Goal: Information Seeking & Learning: Learn about a topic

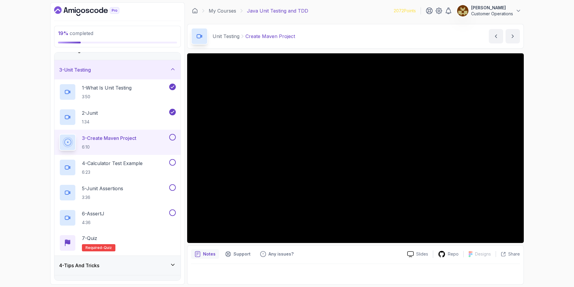
scroll to position [31, 0]
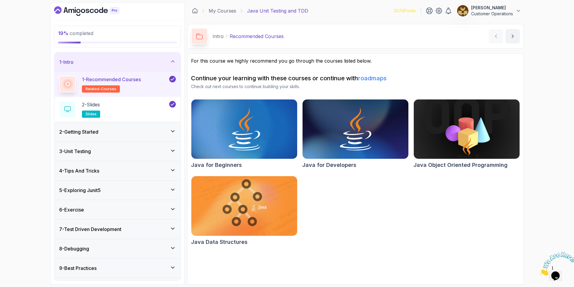
click at [178, 60] on div "1 - Intro" at bounding box center [117, 61] width 126 height 19
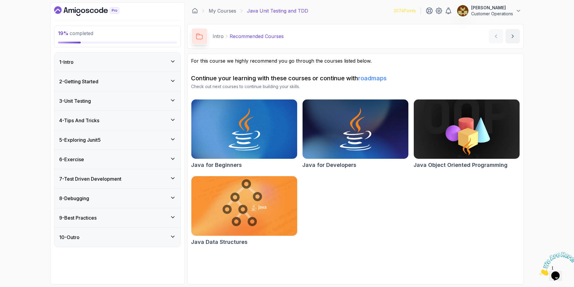
click at [142, 77] on div "2 - Getting Started" at bounding box center [117, 81] width 126 height 19
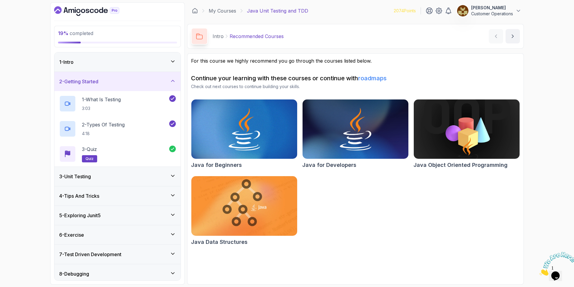
click at [142, 77] on div "2 - Getting Started" at bounding box center [117, 81] width 126 height 19
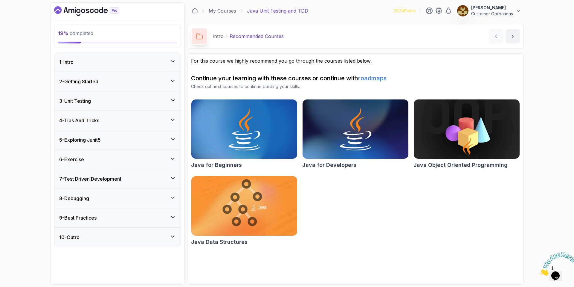
click at [136, 122] on div "4 - Tips And Tricks" at bounding box center [117, 120] width 117 height 7
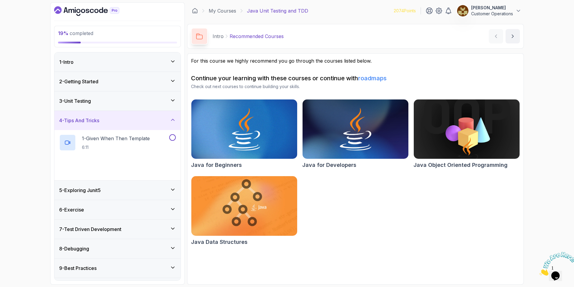
click at [136, 122] on div "4 - Tips And Tricks" at bounding box center [117, 120] width 117 height 7
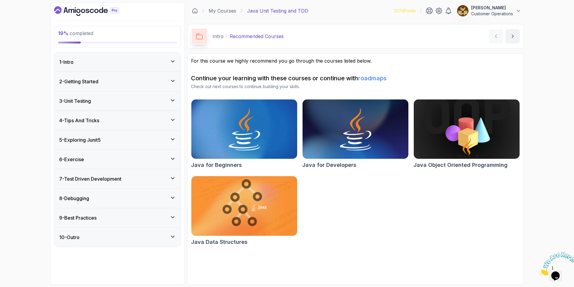
click at [129, 94] on div "3 - Unit Testing" at bounding box center [117, 100] width 126 height 19
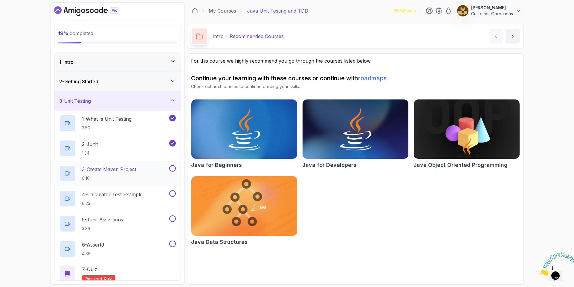
click at [138, 172] on div "3 - Create Maven Project 6:10" at bounding box center [113, 173] width 109 height 17
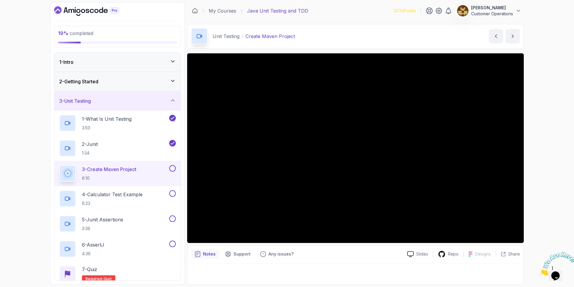
click at [93, 83] on h3 "2 - Getting Started" at bounding box center [78, 81] width 39 height 7
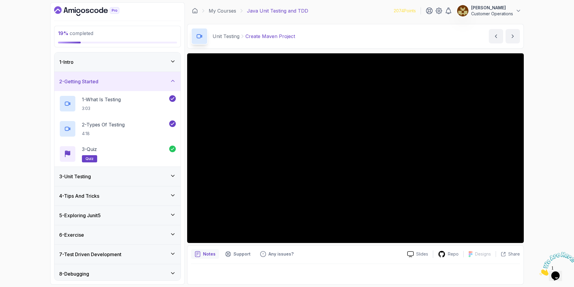
click at [93, 83] on h3 "2 - Getting Started" at bounding box center [78, 81] width 39 height 7
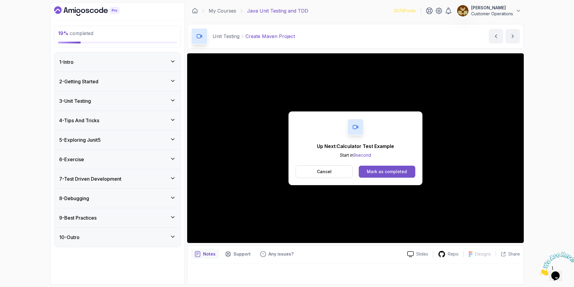
click at [380, 173] on div "Mark as completed" at bounding box center [387, 171] width 40 height 6
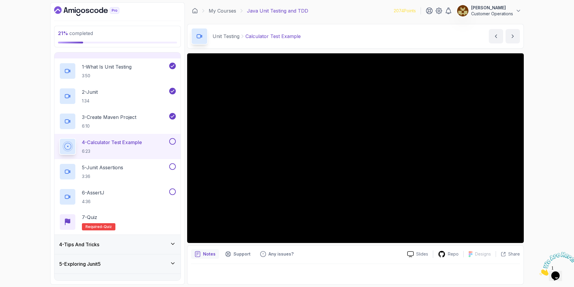
scroll to position [54, 0]
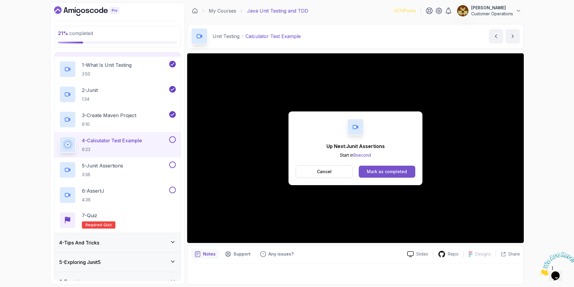
click at [383, 172] on div "Mark as completed" at bounding box center [387, 171] width 40 height 6
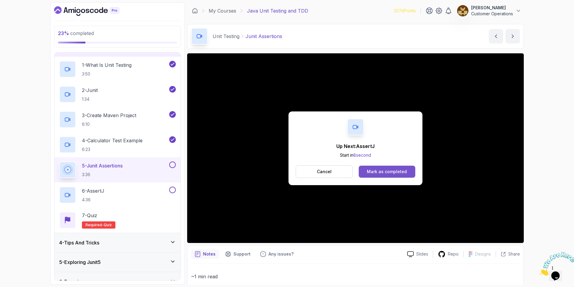
click at [402, 171] on div "Mark as completed" at bounding box center [387, 171] width 40 height 6
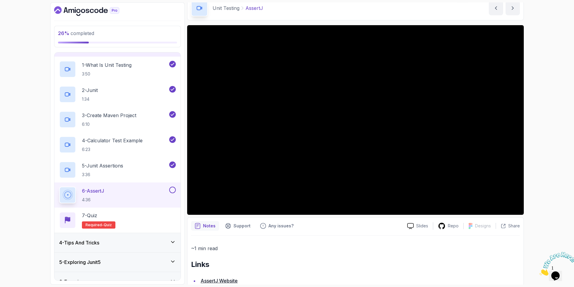
scroll to position [54, 0]
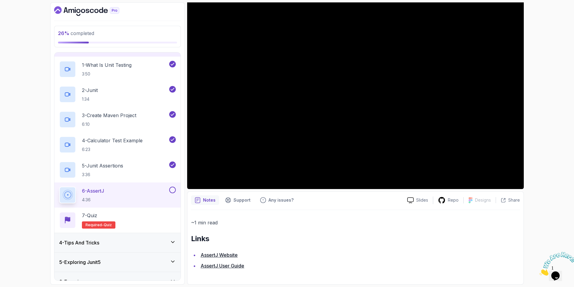
click at [232, 255] on link "AssertJ Website" at bounding box center [219, 255] width 37 height 6
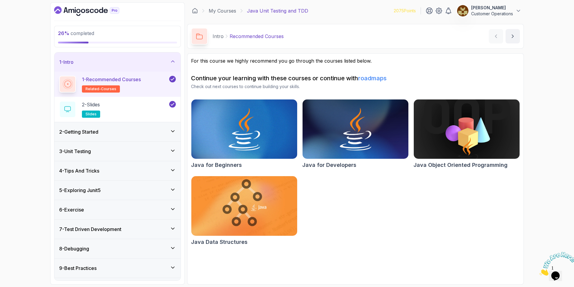
click at [121, 58] on div "1 - Intro" at bounding box center [117, 61] width 126 height 19
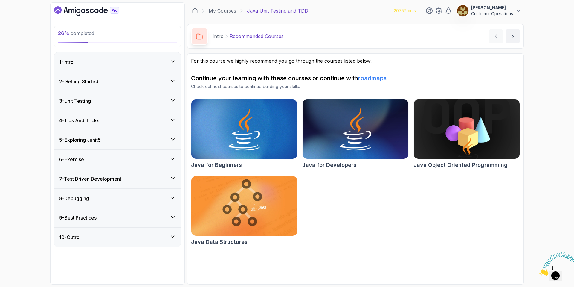
click at [103, 98] on div "3 - Unit Testing" at bounding box center [117, 100] width 117 height 7
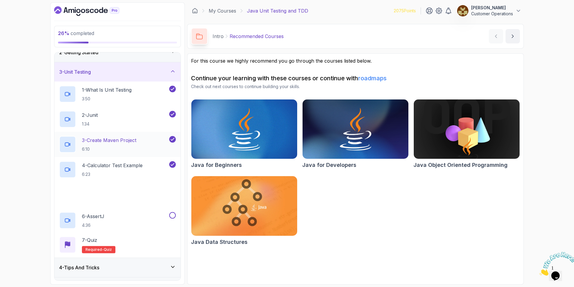
scroll to position [112, 0]
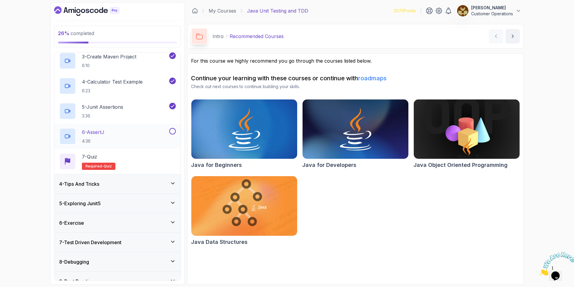
click at [128, 132] on div "6 - AssertJ 4:36" at bounding box center [113, 136] width 109 height 17
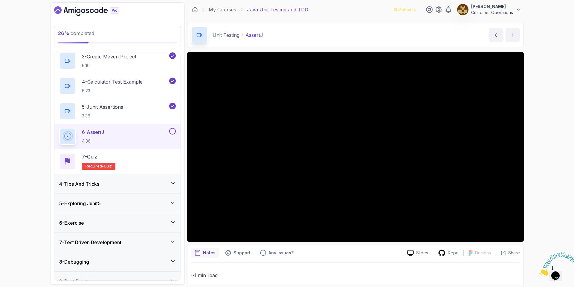
scroll to position [2, 0]
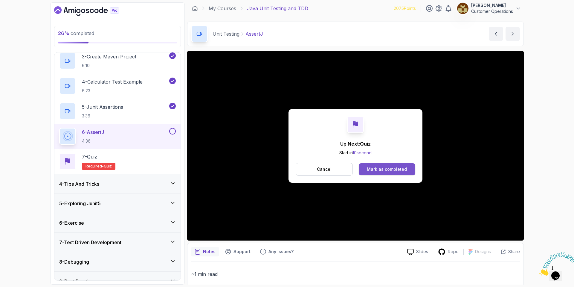
click at [383, 167] on div "Mark as completed" at bounding box center [387, 169] width 40 height 6
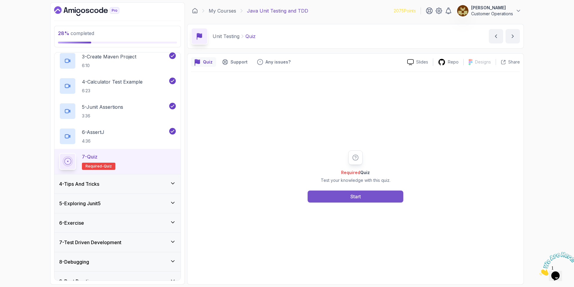
click at [340, 190] on button "Start" at bounding box center [356, 196] width 96 height 12
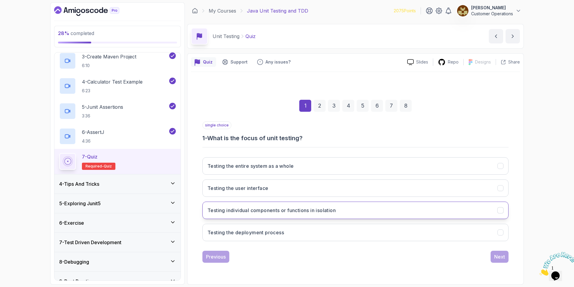
click at [305, 213] on h3 "Testing individual components or functions in isolation" at bounding box center [272, 209] width 128 height 7
click at [500, 258] on div "Next" at bounding box center [499, 256] width 11 height 7
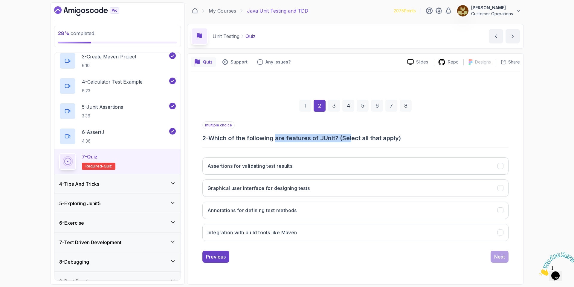
drag, startPoint x: 281, startPoint y: 138, endPoint x: 354, endPoint y: 137, distance: 72.4
click at [354, 137] on h3 "2 - Which of the following are features of JUnit? (Select all that apply)" at bounding box center [355, 138] width 306 height 8
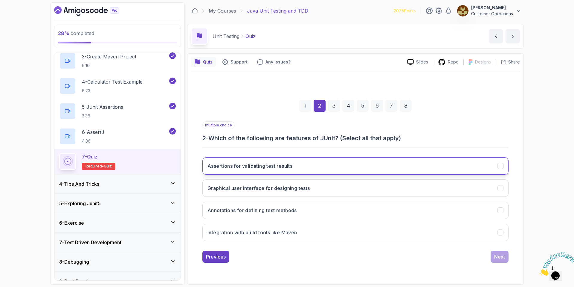
click at [314, 169] on button "Assertions for validating test results" at bounding box center [355, 165] width 306 height 17
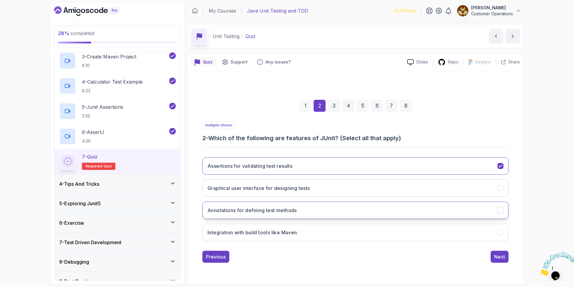
click at [330, 204] on button "Annotations for defining test methods" at bounding box center [355, 209] width 306 height 17
click at [325, 231] on button "Integration with build tools like Maven" at bounding box center [355, 231] width 306 height 17
click at [500, 256] on div "Next" at bounding box center [499, 256] width 11 height 7
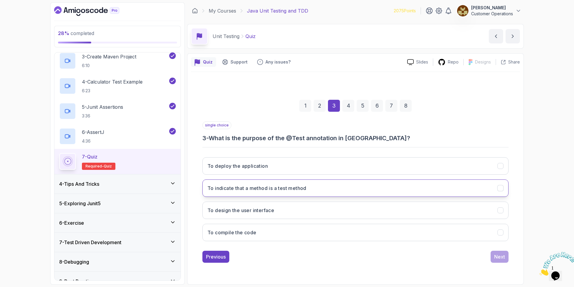
click at [283, 189] on h3 "To indicate that a method is a test method" at bounding box center [257, 187] width 99 height 7
click at [496, 256] on div "Next" at bounding box center [499, 256] width 11 height 7
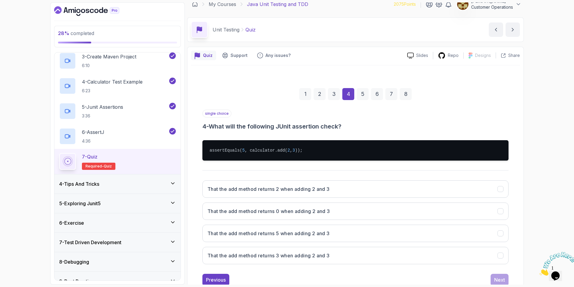
scroll to position [25, 0]
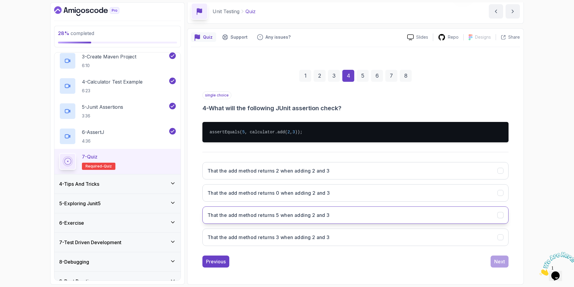
click at [291, 214] on h3 "That the add method returns 5 when adding 2 and 3" at bounding box center [269, 214] width 122 height 7
click at [502, 263] on div "Next" at bounding box center [499, 261] width 11 height 7
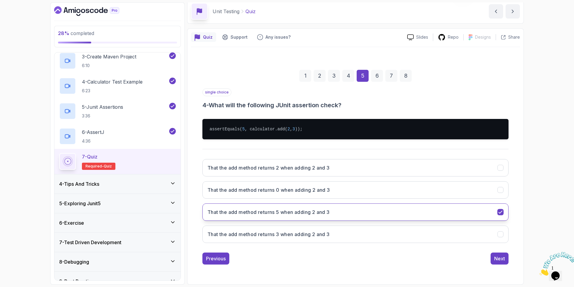
scroll to position [0, 0]
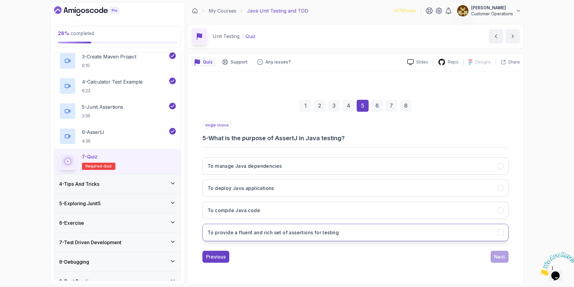
click at [278, 234] on h3 "To provide a fluent and rich set of assertions for testing" at bounding box center [273, 231] width 131 height 7
click at [501, 257] on div "Next" at bounding box center [499, 256] width 11 height 7
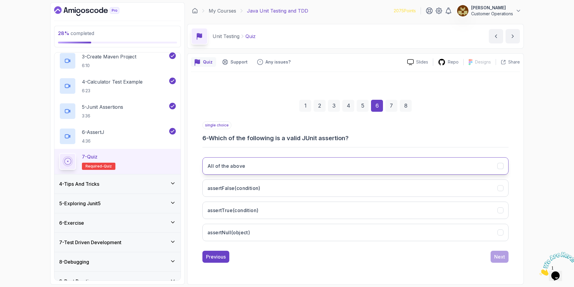
click at [259, 164] on button "All of the above" at bounding box center [355, 165] width 306 height 17
click at [502, 250] on div "Next" at bounding box center [500, 256] width 18 height 12
click at [500, 258] on div "Next" at bounding box center [499, 256] width 11 height 7
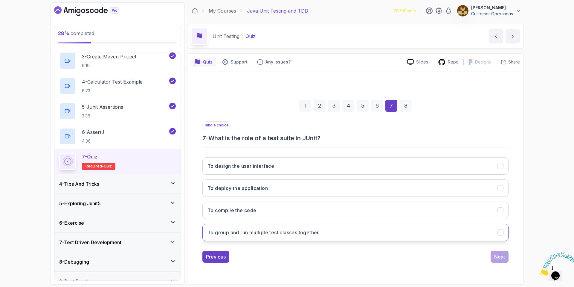
click at [282, 234] on h3 "To group and run multiple test classes together" at bounding box center [264, 231] width 112 height 7
click at [499, 255] on div "Next" at bounding box center [499, 256] width 11 height 7
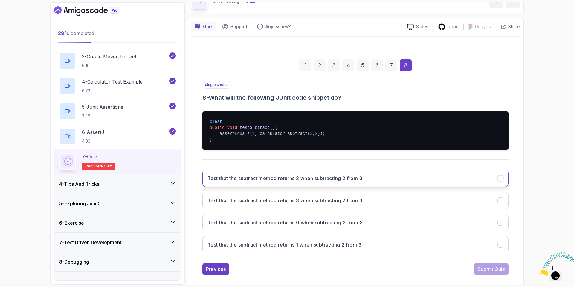
scroll to position [36, 0]
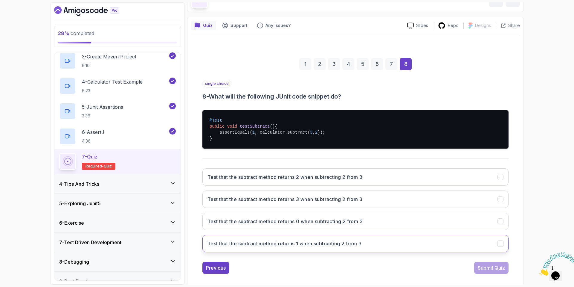
click at [311, 240] on h3 "Test that the subtract method returns 1 when subtracting 2 from 3" at bounding box center [285, 243] width 154 height 7
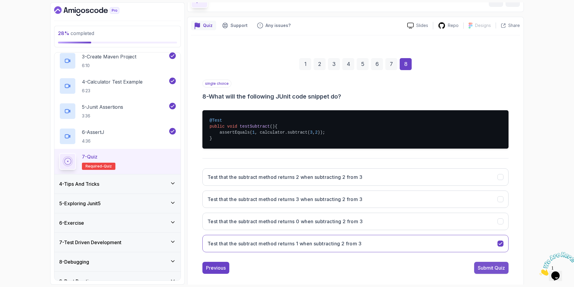
click at [487, 269] on div "Submit Quiz" at bounding box center [491, 267] width 27 height 7
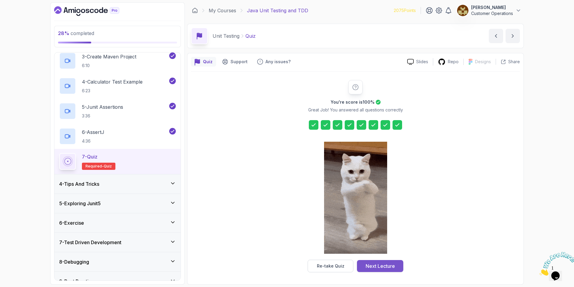
click at [370, 266] on div "Next Lecture" at bounding box center [380, 265] width 29 height 7
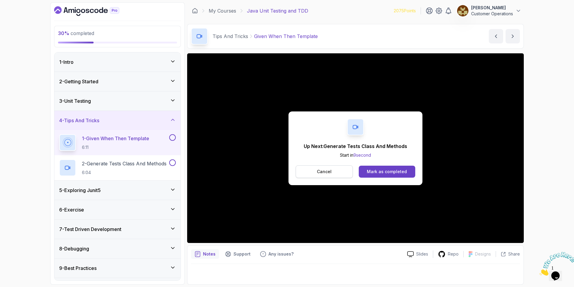
click at [331, 170] on p "Cancel" at bounding box center [324, 171] width 15 height 6
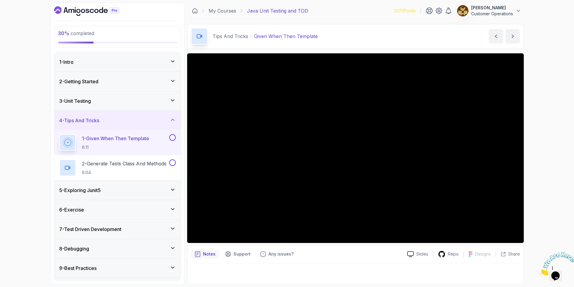
click at [570, 222] on div "30 % completed 1 - Intro 2 - Getting Started 3 - Unit Testing 4 - Tips And Tric…" at bounding box center [287, 143] width 574 height 287
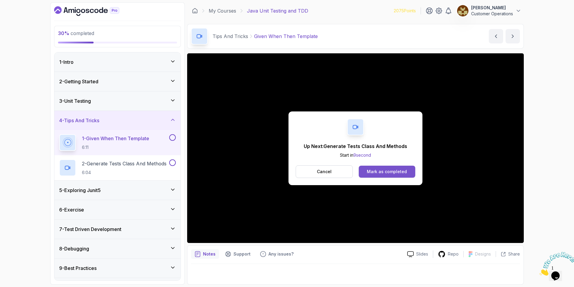
click at [394, 172] on div "Mark as completed" at bounding box center [387, 171] width 40 height 6
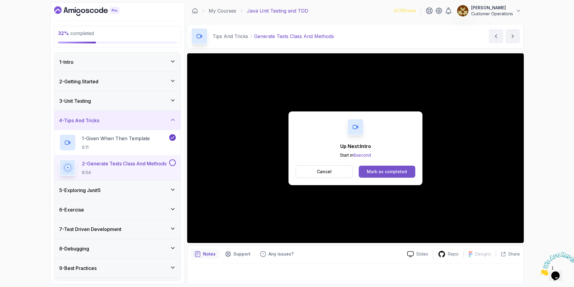
click at [379, 172] on div "Mark as completed" at bounding box center [387, 171] width 40 height 6
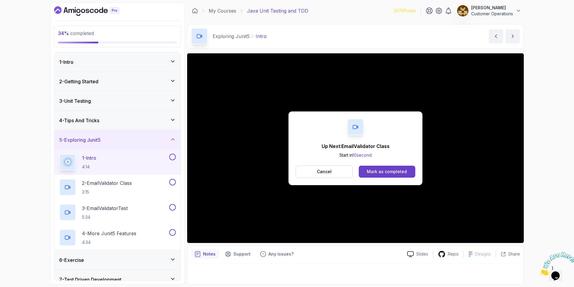
click at [241, 115] on div "Up Next: EmailValidator Class Start in 10 second Cancel Mark as completed" at bounding box center [355, 147] width 337 height 189
click at [398, 173] on div "Mark as completed" at bounding box center [387, 171] width 40 height 6
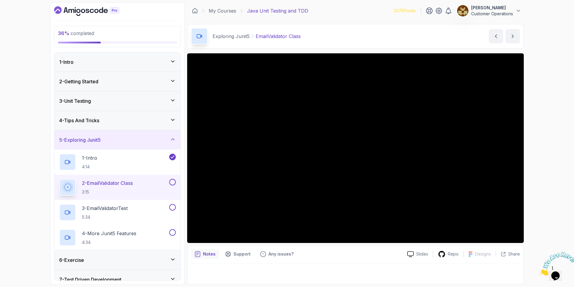
click at [185, 241] on div "36 % completed 1 - Intro 2 - Getting Started 3 - Unit Testing 4 - Tips And Tric…" at bounding box center [117, 143] width 135 height 282
click at [387, 36] on div "Exploring Junit5 EmailValidator Class EmailValidator Class by nelson" at bounding box center [355, 36] width 337 height 25
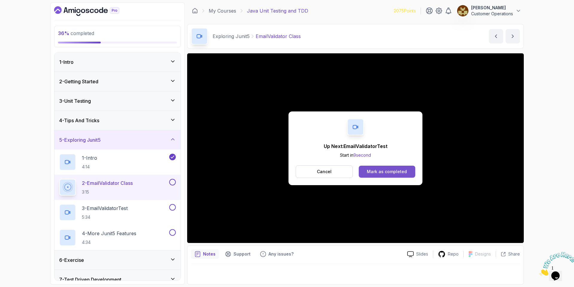
click at [400, 171] on div "Mark as completed" at bounding box center [387, 171] width 40 height 6
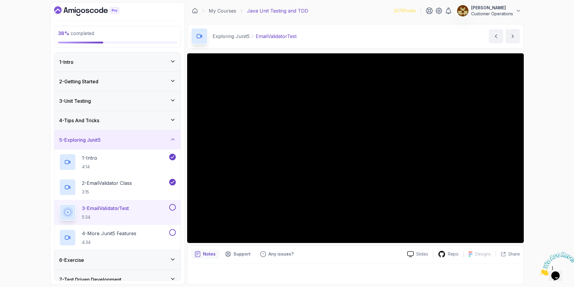
click at [299, 255] on div "Notes Support Any issues?" at bounding box center [296, 254] width 211 height 10
click at [107, 187] on h2 "2 - EmailValidator Class 3:15" at bounding box center [107, 187] width 50 height 16
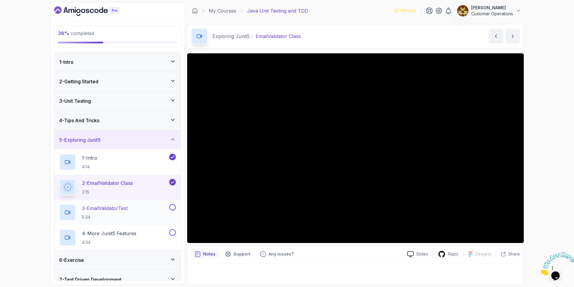
click at [118, 212] on h2 "3 - EmailValidatorTest 5:34" at bounding box center [105, 212] width 46 height 16
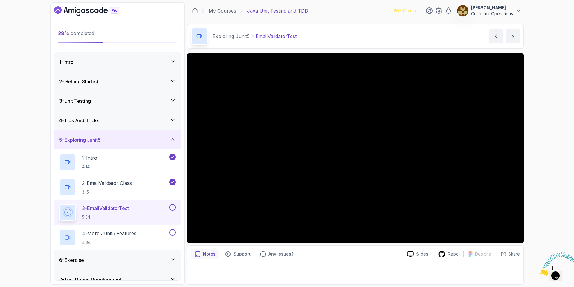
click at [128, 134] on div "5 - Exploring Junit5" at bounding box center [117, 139] width 126 height 19
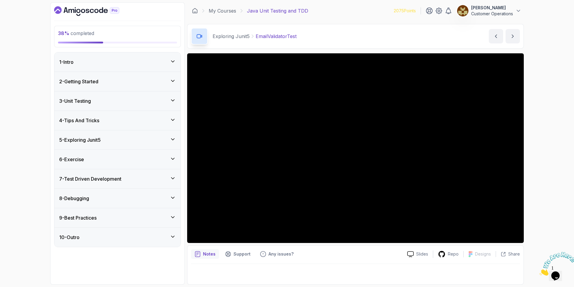
click at [109, 164] on div "6 - Exercise" at bounding box center [117, 159] width 126 height 19
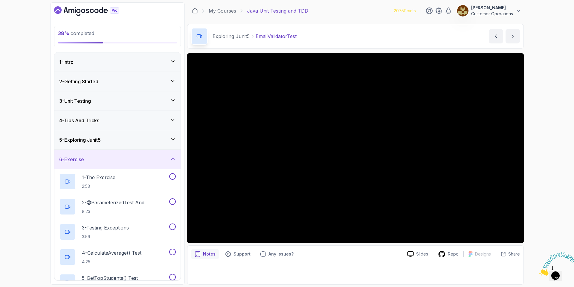
click at [109, 164] on div "6 - Exercise" at bounding box center [117, 159] width 126 height 19
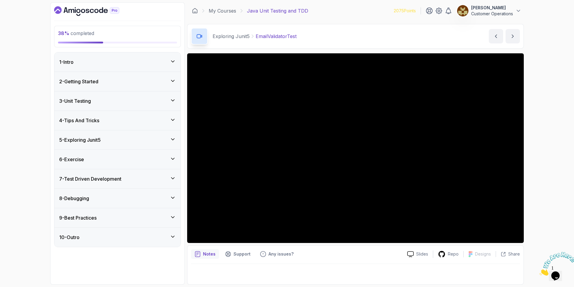
click at [109, 139] on div "5 - Exploring Junit5" at bounding box center [117, 139] width 117 height 7
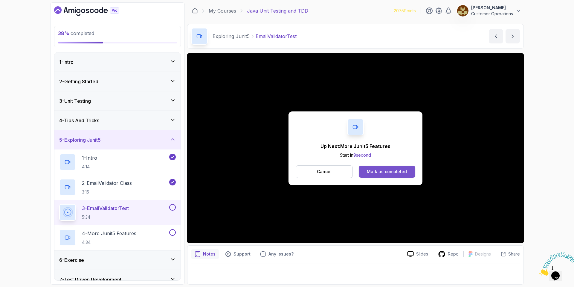
click at [377, 177] on button "Mark as completed" at bounding box center [387, 171] width 57 height 12
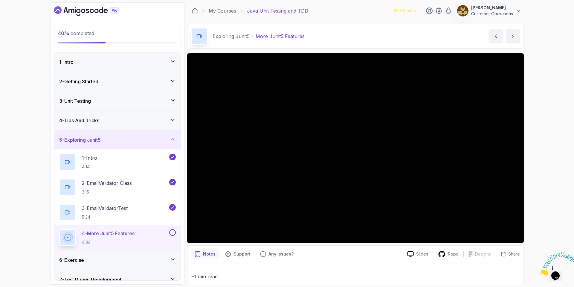
click at [342, 29] on div "Exploring Junit5 More Junit5 Features More Junit5 Features by nelson" at bounding box center [355, 36] width 337 height 25
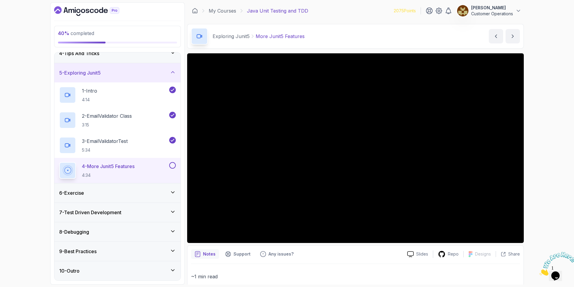
click at [127, 214] on div "7 - Test Driven Development" at bounding box center [117, 211] width 117 height 7
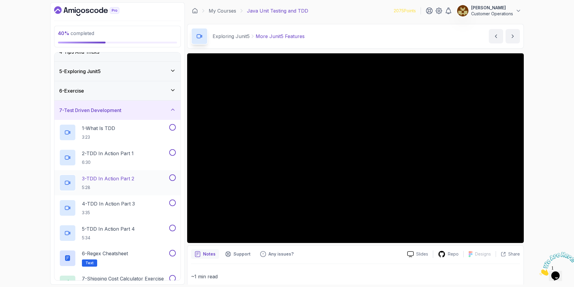
scroll to position [68, 0]
click at [129, 113] on div "7 - Test Driven Development" at bounding box center [117, 110] width 117 height 7
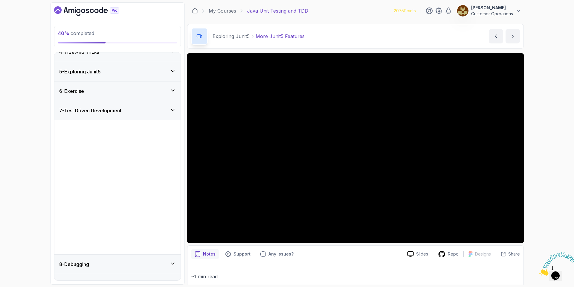
scroll to position [0, 0]
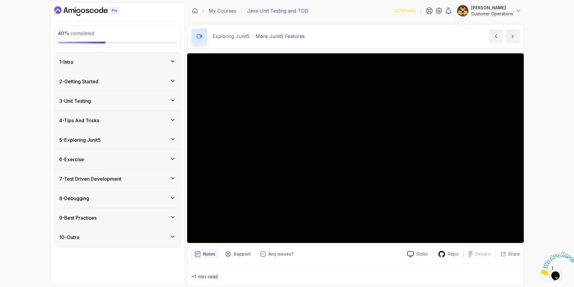
click at [139, 220] on div "9 - Best Practices" at bounding box center [117, 217] width 117 height 7
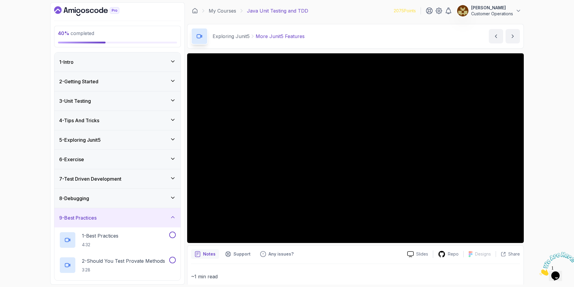
click at [139, 220] on div "9 - Best Practices" at bounding box center [117, 217] width 117 height 7
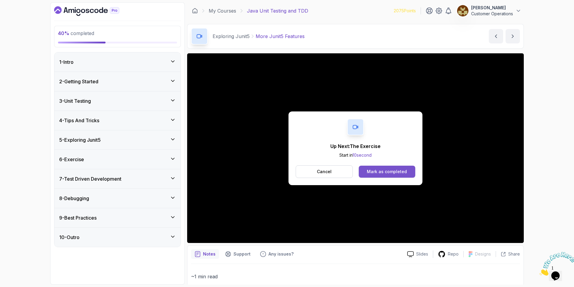
click at [386, 170] on div "Mark as completed" at bounding box center [387, 171] width 40 height 6
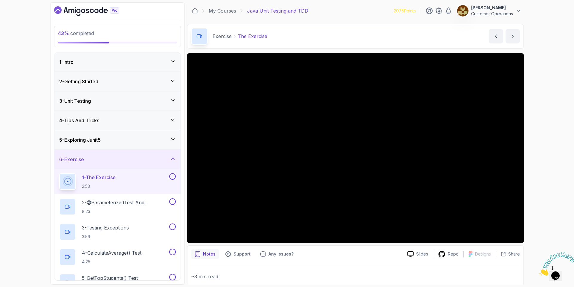
click at [125, 158] on div "6 - Exercise" at bounding box center [117, 159] width 117 height 7
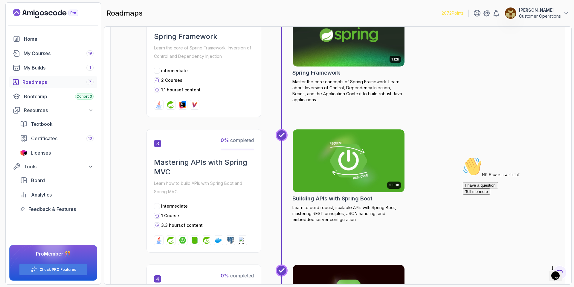
scroll to position [24, 0]
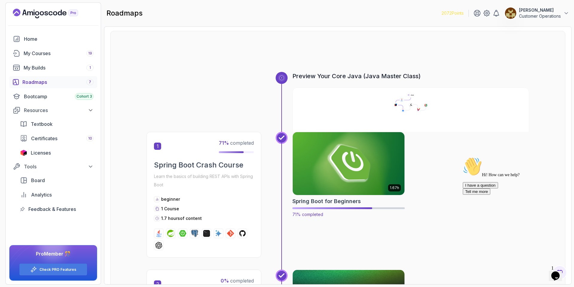
click at [392, 172] on img at bounding box center [349, 163] width 118 height 66
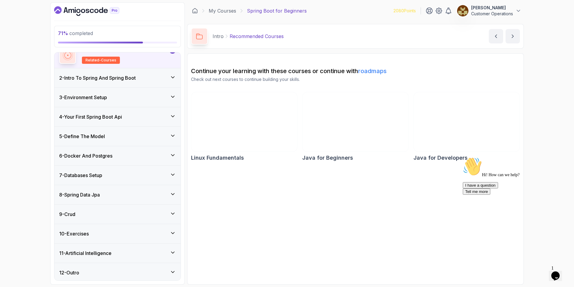
scroll to position [56, 0]
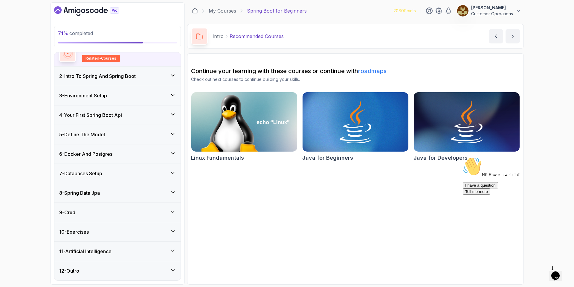
click at [127, 196] on div "8 - Spring Data Jpa" at bounding box center [117, 192] width 126 height 19
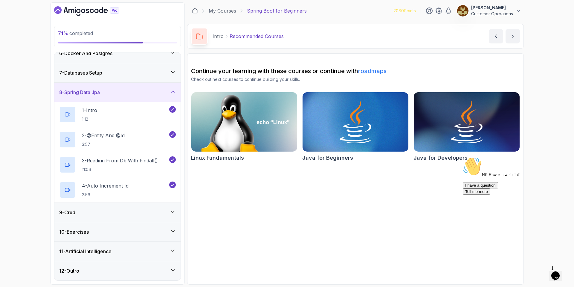
click at [106, 96] on div "8 - Spring Data Jpa" at bounding box center [117, 92] width 126 height 19
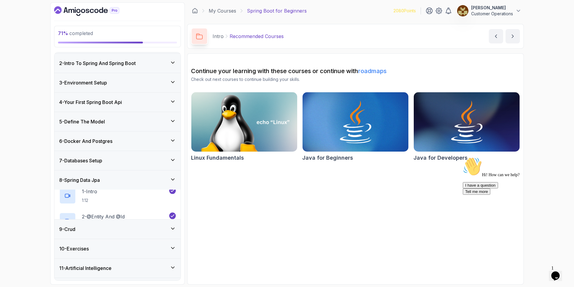
scroll to position [5, 0]
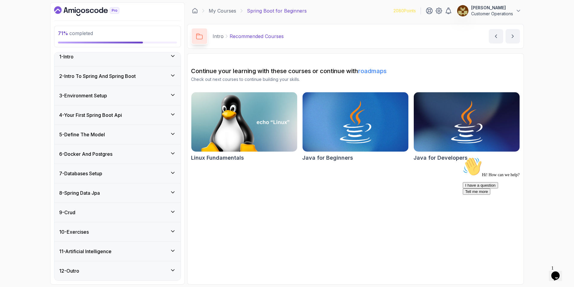
drag, startPoint x: 100, startPoint y: 219, endPoint x: 100, endPoint y: 208, distance: 11.1
click at [100, 218] on div "9 - Crud" at bounding box center [117, 211] width 126 height 19
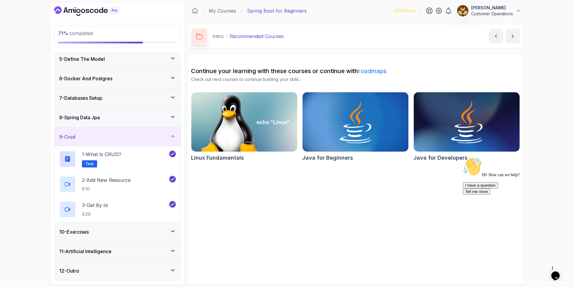
click at [122, 128] on div "9 - Crud" at bounding box center [117, 136] width 126 height 19
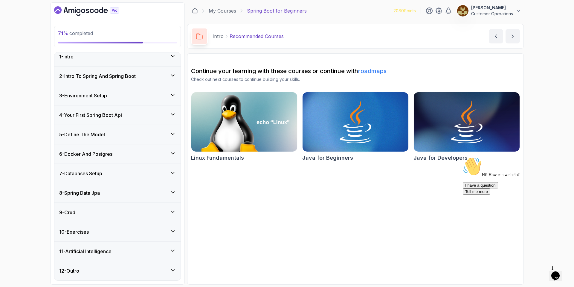
click at [112, 234] on div "10 - Exercises" at bounding box center [117, 231] width 117 height 7
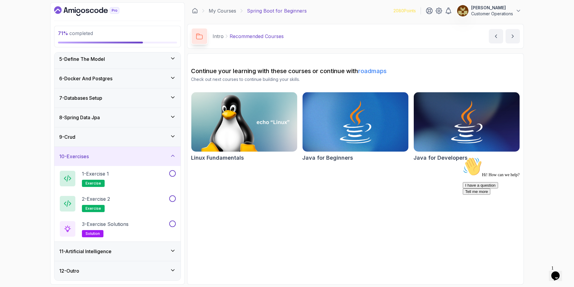
click at [123, 153] on div "10 - Exercises" at bounding box center [117, 156] width 117 height 7
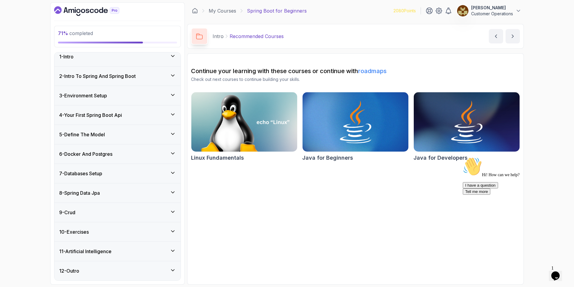
click at [101, 259] on div "11 - Artificial Intelligence" at bounding box center [117, 250] width 126 height 19
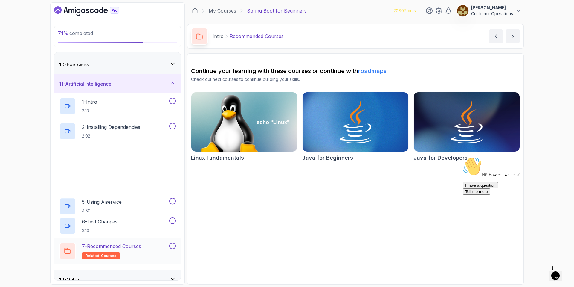
scroll to position [181, 0]
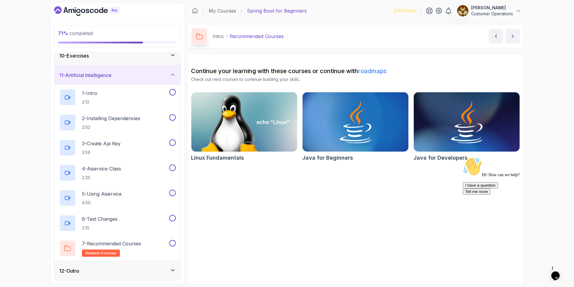
click at [117, 76] on div "11 - Artificial Intelligence" at bounding box center [117, 74] width 117 height 7
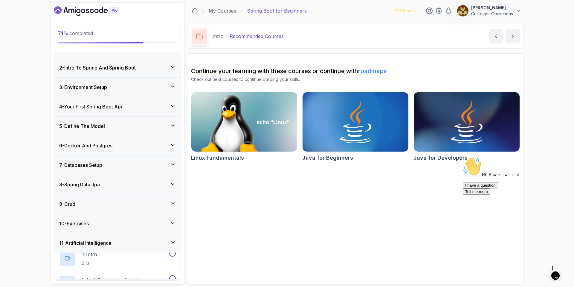
scroll to position [5, 0]
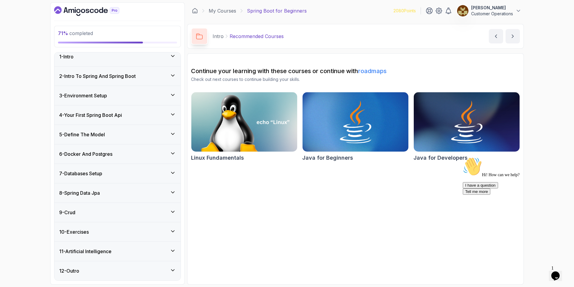
click at [111, 275] on div "12 - Outro" at bounding box center [117, 270] width 126 height 19
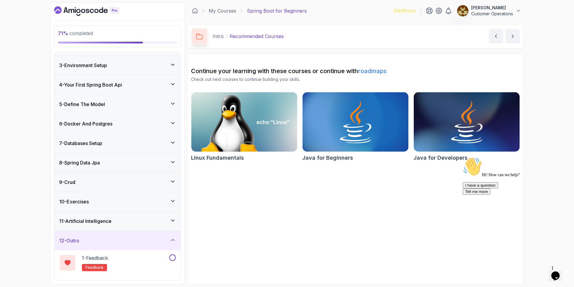
scroll to position [56, 0]
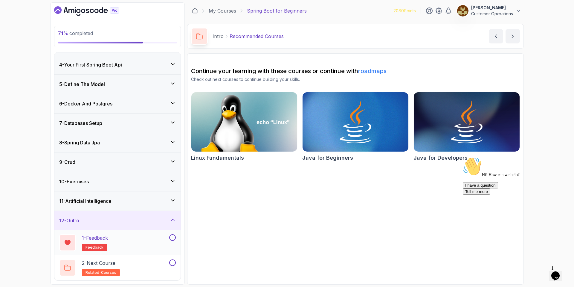
click at [169, 237] on div at bounding box center [172, 237] width 8 height 7
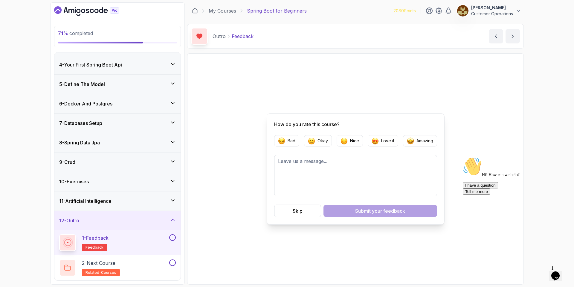
drag, startPoint x: 175, startPoint y: 264, endPoint x: 176, endPoint y: 253, distance: 11.2
click at [175, 264] on button at bounding box center [172, 262] width 7 height 7
click at [174, 237] on button at bounding box center [172, 237] width 7 height 7
click at [149, 221] on div "12 - Outro" at bounding box center [117, 220] width 117 height 7
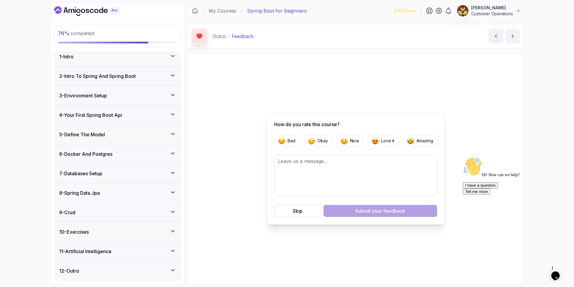
scroll to position [5, 0]
click at [141, 253] on div "11 - Artificial Intelligence" at bounding box center [117, 250] width 117 height 7
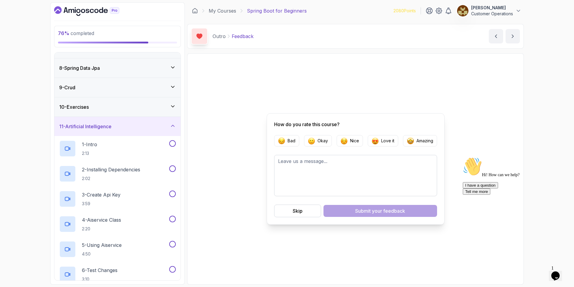
click at [112, 128] on h3 "11 - Artificial Intelligence" at bounding box center [85, 126] width 52 height 7
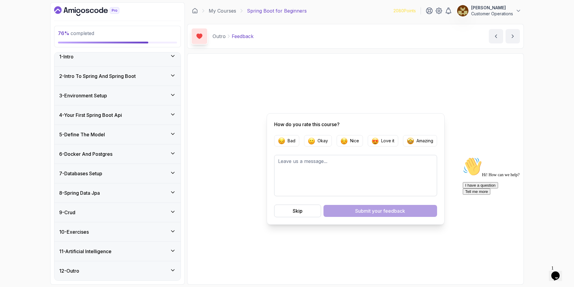
click at [113, 232] on div "10 - Exercises" at bounding box center [117, 231] width 117 height 7
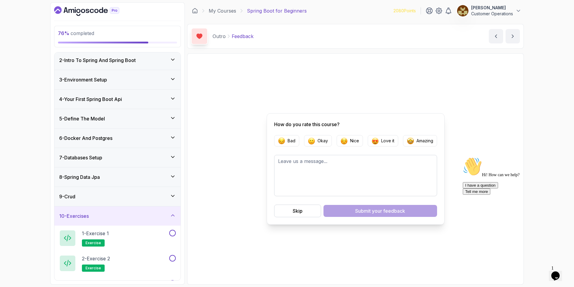
scroll to position [0, 0]
